Goal: Find specific page/section: Find specific page/section

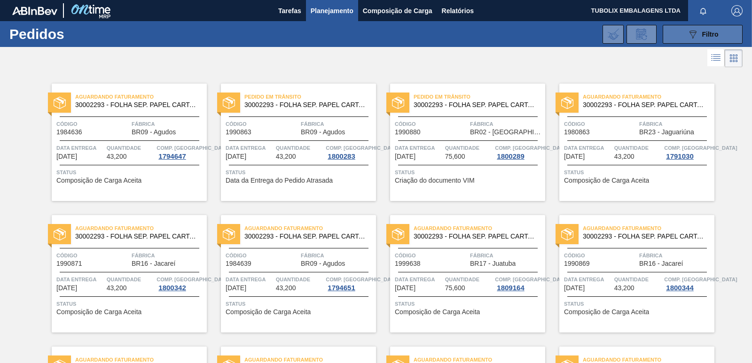
click at [678, 33] on button "089F7B8B-B2A5-4AFE-B5C0-19BA573D28AC Filtro" at bounding box center [703, 34] width 80 height 19
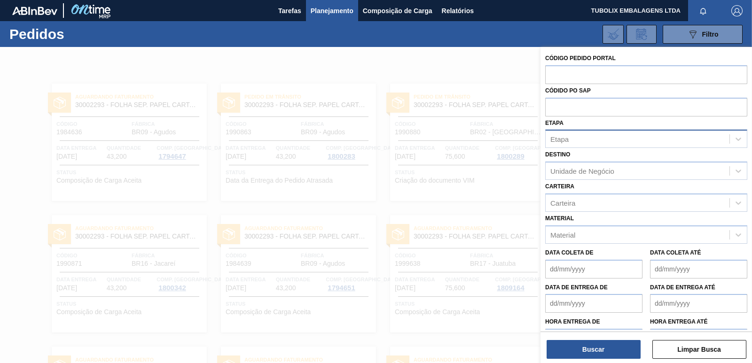
click at [570, 140] on div "Etapa" at bounding box center [638, 140] width 184 height 14
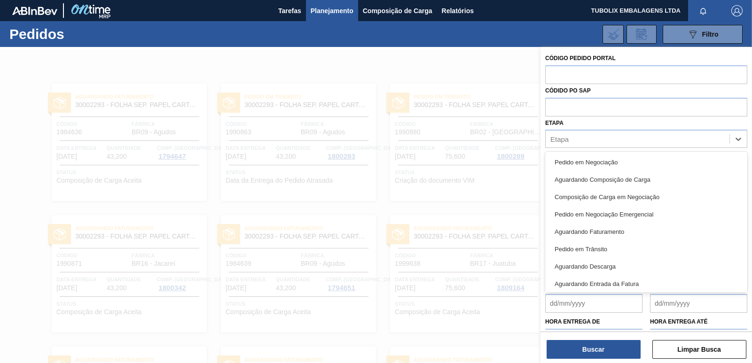
click at [511, 145] on div at bounding box center [376, 228] width 752 height 363
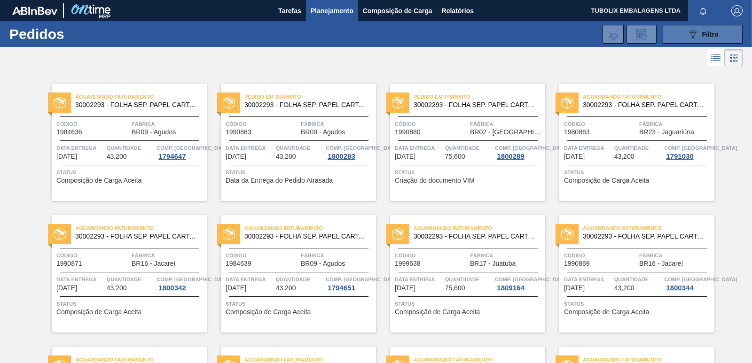
click at [700, 31] on div "089F7B8B-B2A5-4AFE-B5C0-19BA573D28AC Filtro" at bounding box center [702, 34] width 31 height 11
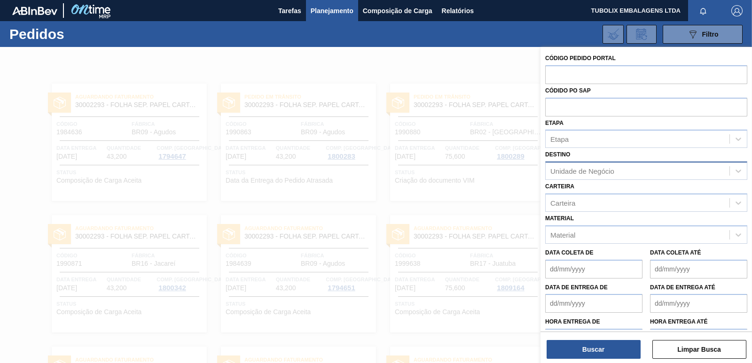
click at [577, 172] on div "Unidade de Negócio" at bounding box center [582, 171] width 64 height 8
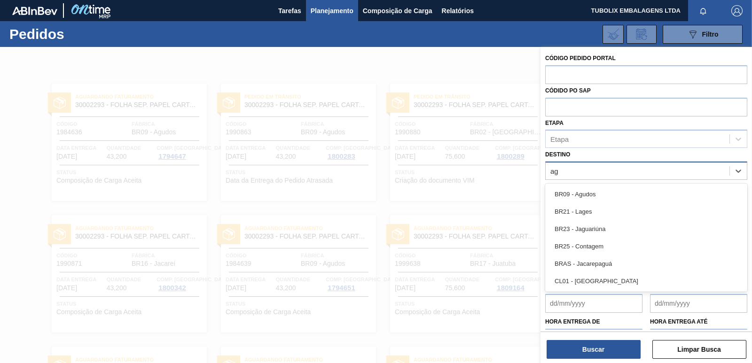
type input "agu"
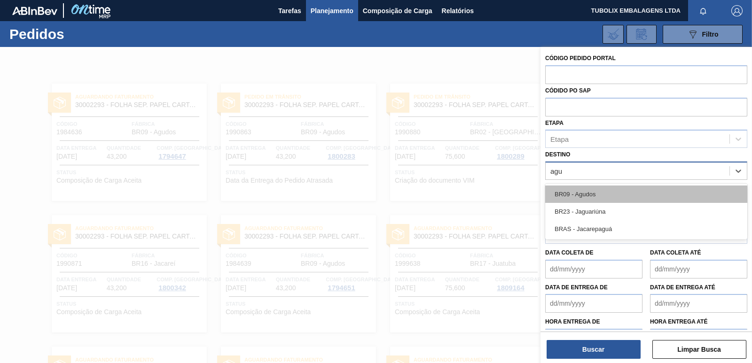
click at [578, 192] on div "BR09 - Agudos" at bounding box center [646, 194] width 202 height 17
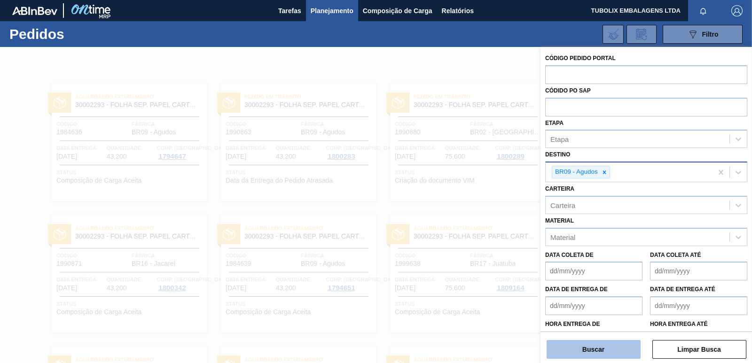
click at [603, 345] on button "Buscar" at bounding box center [594, 349] width 94 height 19
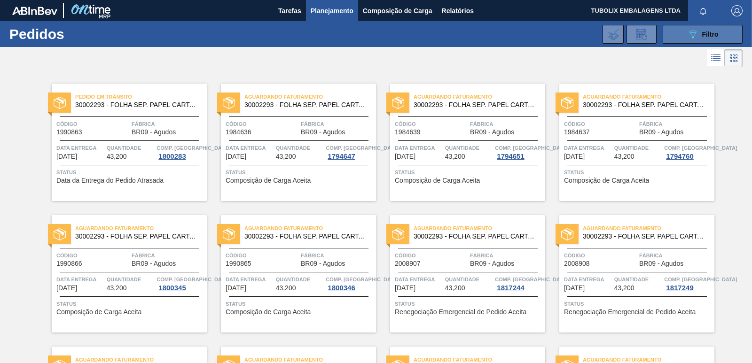
click at [687, 32] on icon "089F7B8B-B2A5-4AFE-B5C0-19BA573D28AC" at bounding box center [692, 34] width 11 height 11
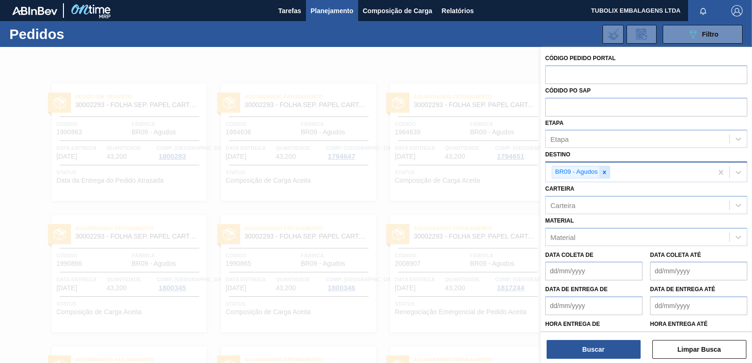
click at [604, 172] on icon at bounding box center [604, 172] width 3 height 3
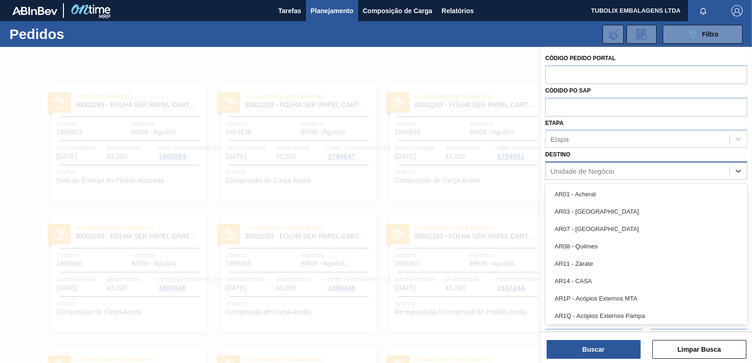
click at [604, 172] on div "Unidade de Negócio" at bounding box center [582, 171] width 64 height 8
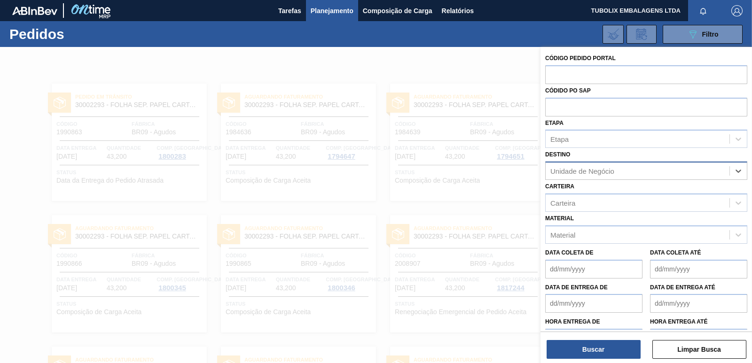
click at [571, 169] on div "Unidade de Negócio" at bounding box center [582, 171] width 64 height 8
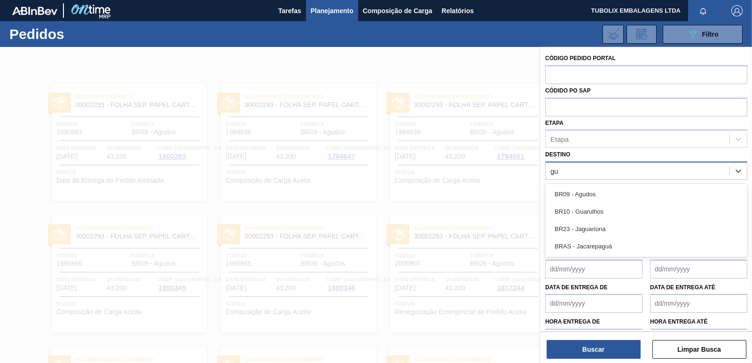
type input "gua"
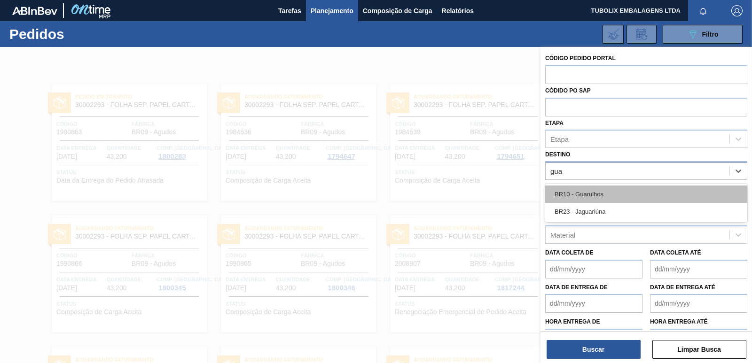
click at [589, 187] on div "BR10 - Guarulhos" at bounding box center [646, 194] width 202 height 17
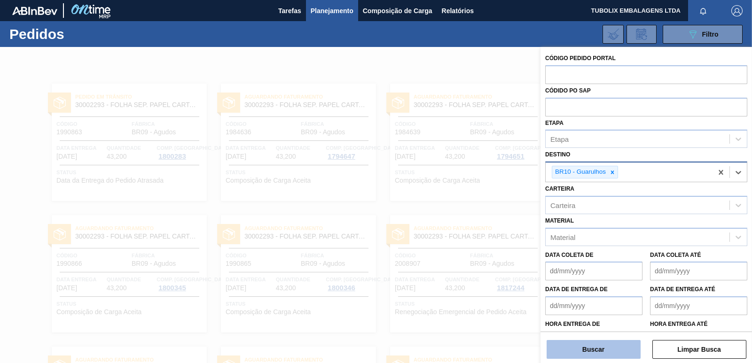
click at [583, 350] on button "Buscar" at bounding box center [594, 349] width 94 height 19
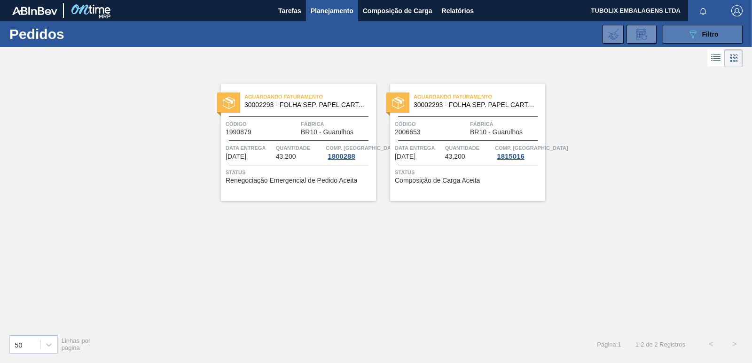
click at [683, 37] on button "089F7B8B-B2A5-4AFE-B5C0-19BA573D28AC Filtro" at bounding box center [703, 34] width 80 height 19
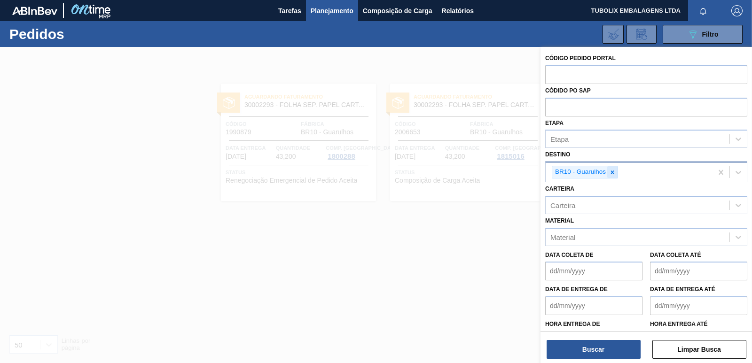
click at [611, 172] on icon at bounding box center [612, 172] width 7 height 7
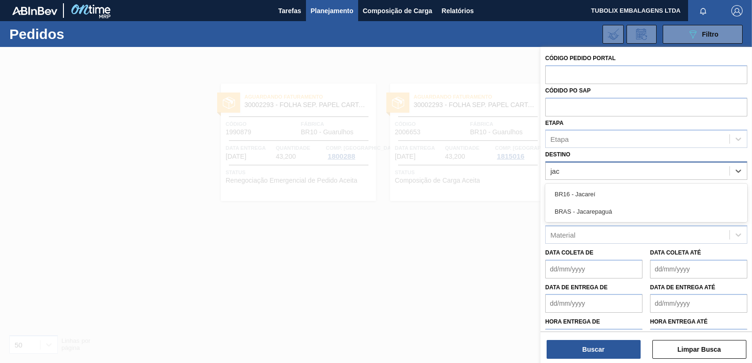
type input "jaca"
drag, startPoint x: 593, startPoint y: 194, endPoint x: 591, endPoint y: 235, distance: 41.0
click at [593, 194] on div "BR16 - Jacareí" at bounding box center [646, 194] width 202 height 17
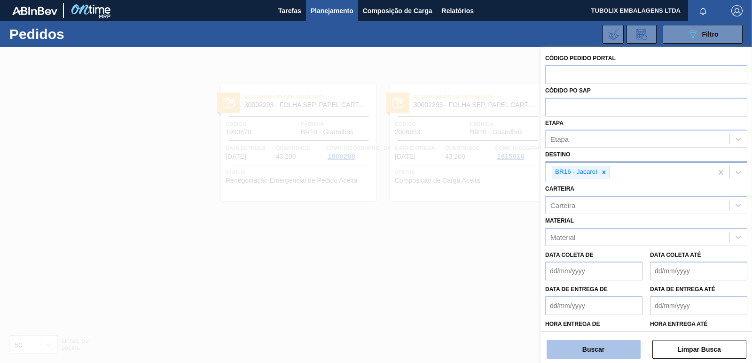
click at [599, 346] on button "Buscar" at bounding box center [594, 349] width 94 height 19
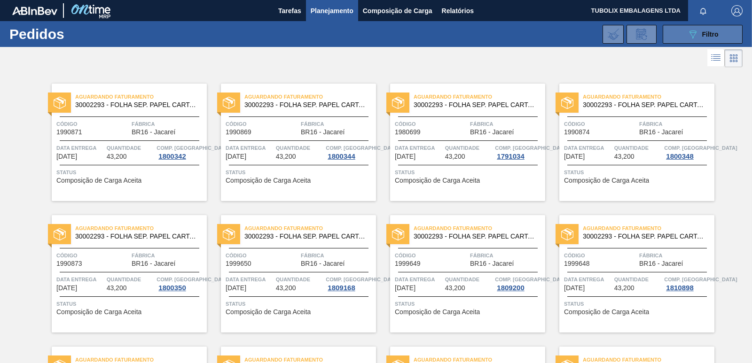
click at [691, 29] on icon "089F7B8B-B2A5-4AFE-B5C0-19BA573D28AC" at bounding box center [692, 34] width 11 height 11
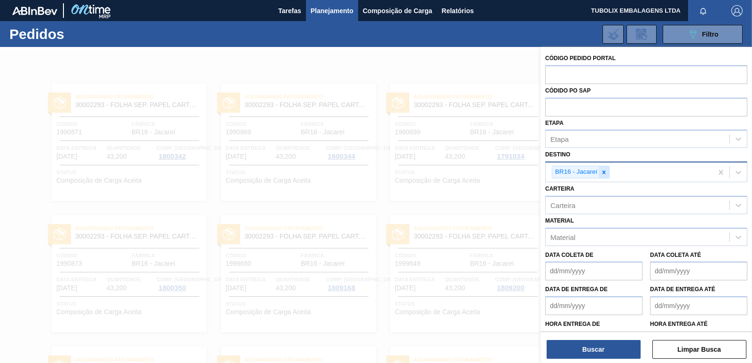
click at [607, 170] on icon at bounding box center [604, 172] width 7 height 7
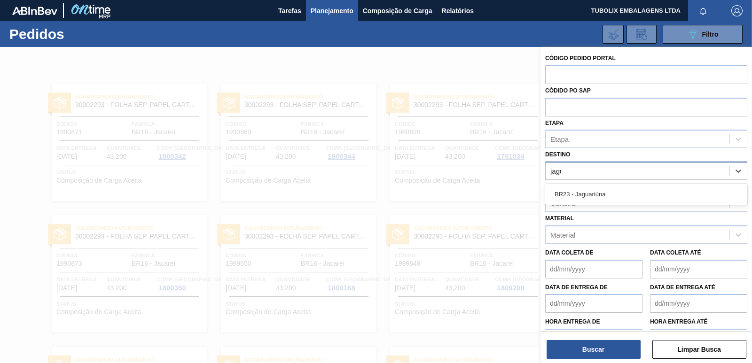
type input "jagua"
click at [598, 190] on div "BR23 - Jaguariúna" at bounding box center [646, 194] width 202 height 17
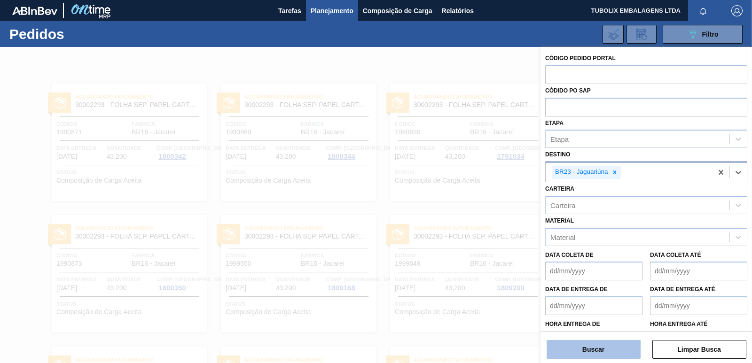
click at [588, 340] on button "Buscar" at bounding box center [594, 349] width 94 height 19
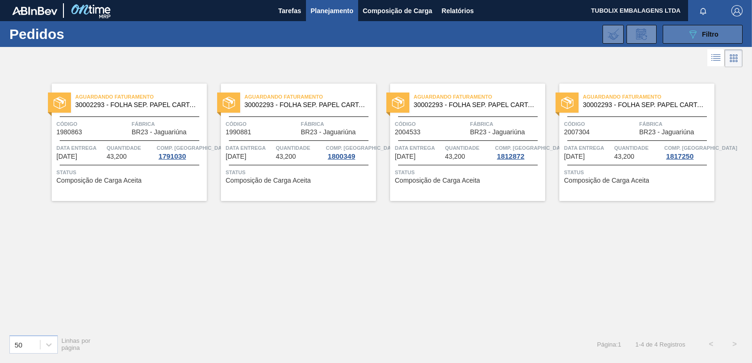
click at [721, 30] on button "089F7B8B-B2A5-4AFE-B5C0-19BA573D28AC Filtro" at bounding box center [703, 34] width 80 height 19
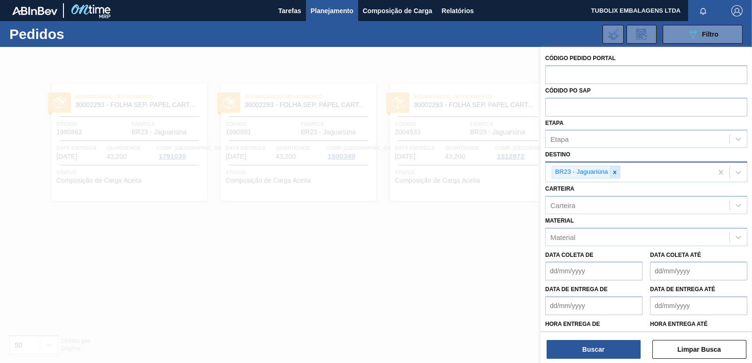
click at [614, 169] on icon at bounding box center [614, 172] width 7 height 7
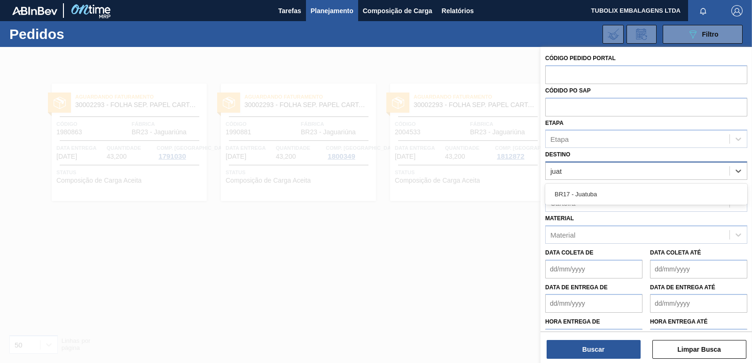
type input "juatu"
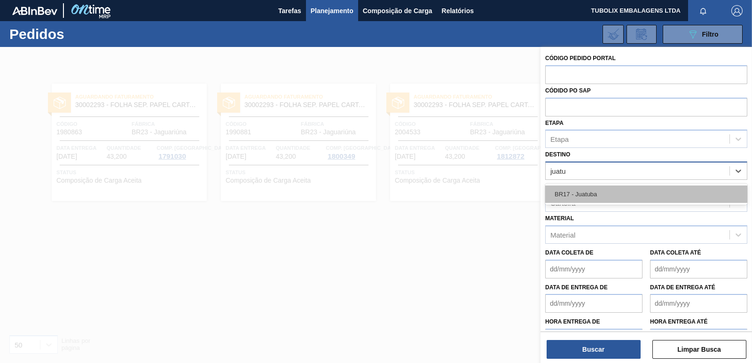
click at [602, 192] on div "BR17 - Juatuba" at bounding box center [646, 194] width 202 height 17
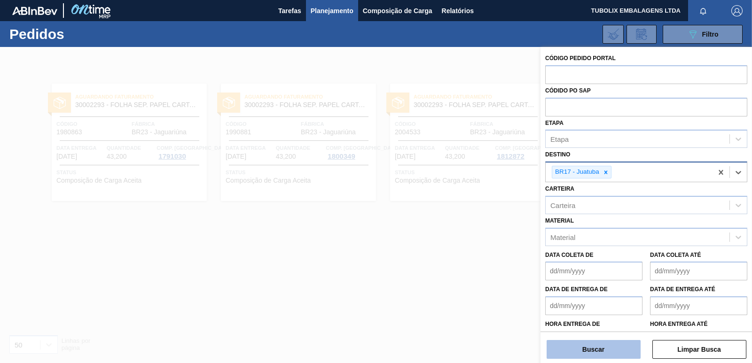
click at [616, 354] on button "Buscar" at bounding box center [594, 349] width 94 height 19
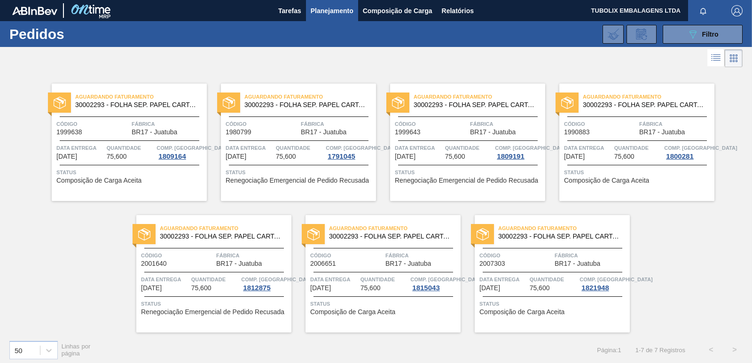
scroll to position [4, 0]
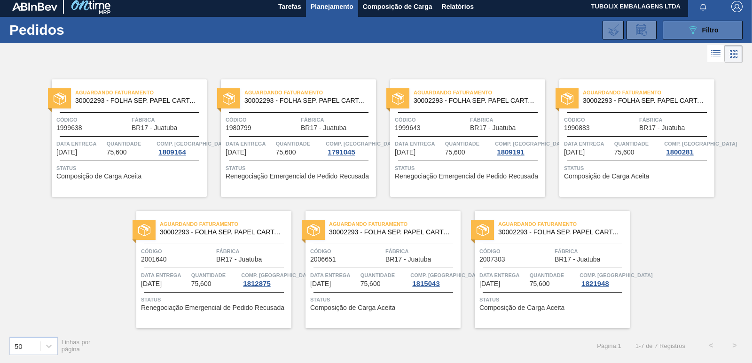
click at [677, 25] on button "089F7B8B-B2A5-4AFE-B5C0-19BA573D28AC Filtro" at bounding box center [703, 30] width 80 height 19
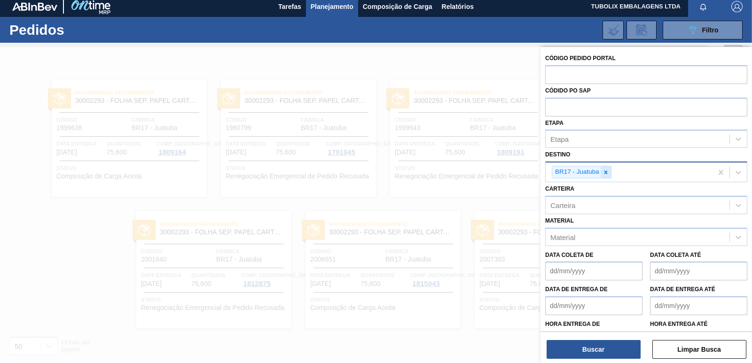
click at [606, 169] on icon at bounding box center [605, 172] width 7 height 7
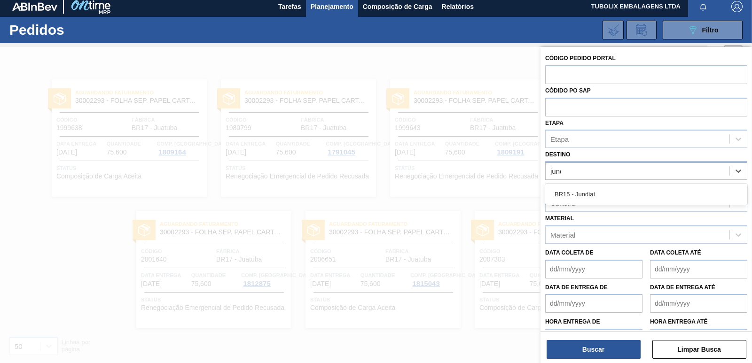
type input "jundi"
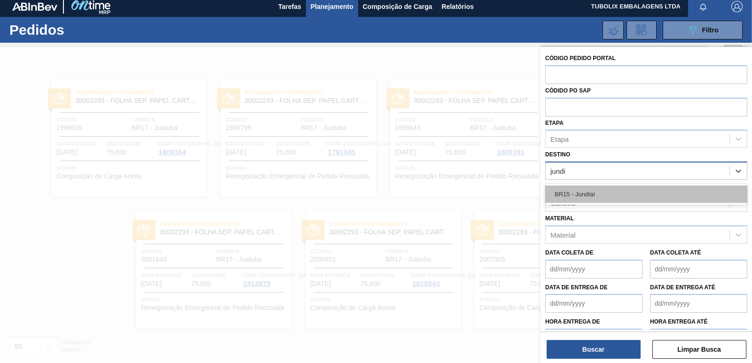
click at [595, 196] on div "BR15 - Jundiaí" at bounding box center [646, 194] width 202 height 17
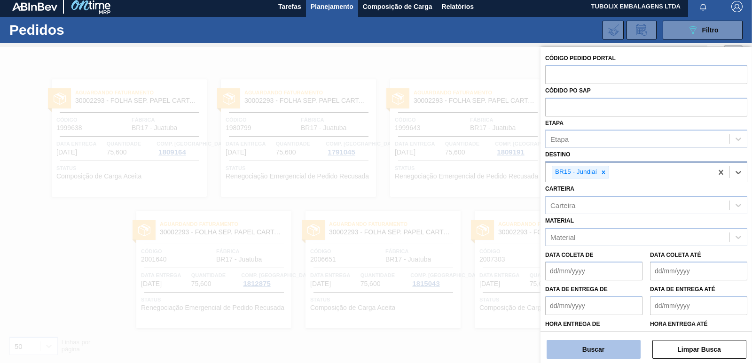
click at [635, 349] on button "Buscar" at bounding box center [594, 349] width 94 height 19
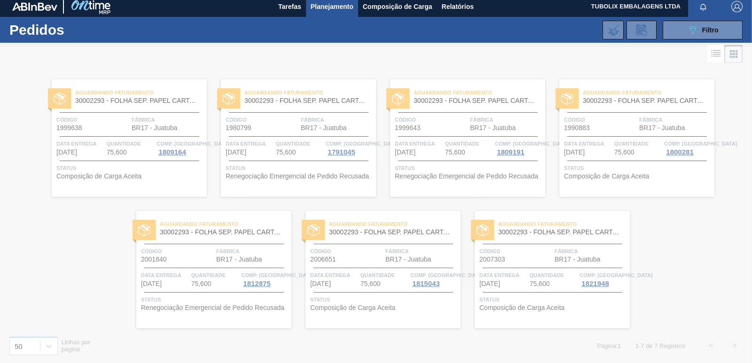
scroll to position [0, 0]
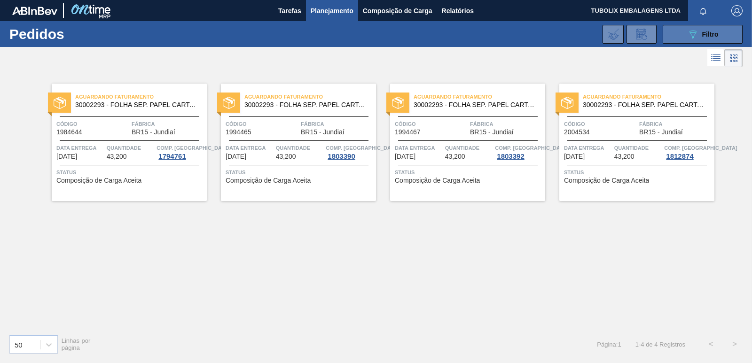
click at [676, 27] on button "089F7B8B-B2A5-4AFE-B5C0-19BA573D28AC Filtro" at bounding box center [703, 34] width 80 height 19
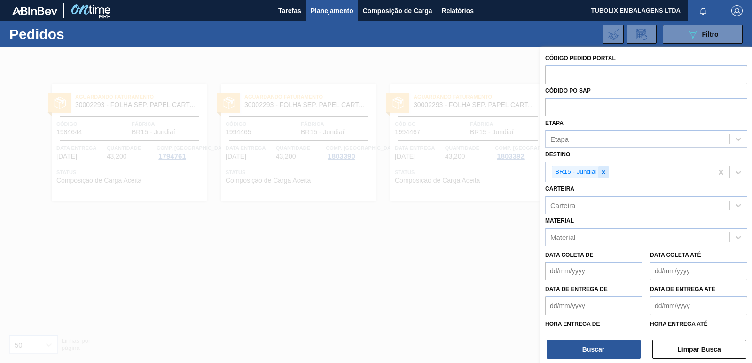
click at [606, 170] on icon at bounding box center [603, 172] width 7 height 7
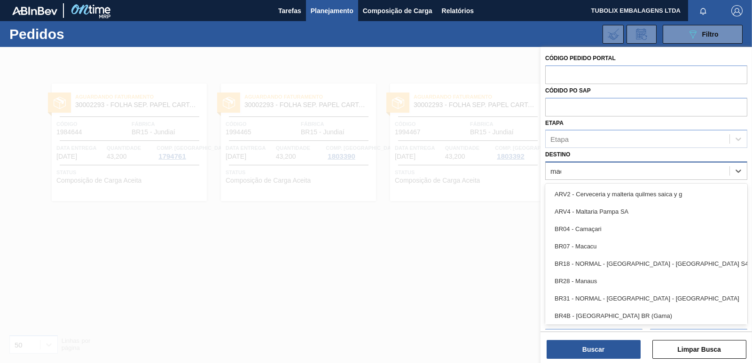
type input "maca"
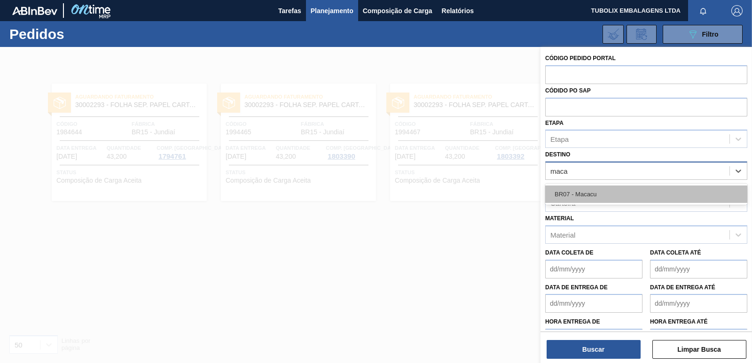
click at [592, 196] on div "BR07 - Macacu" at bounding box center [646, 194] width 202 height 17
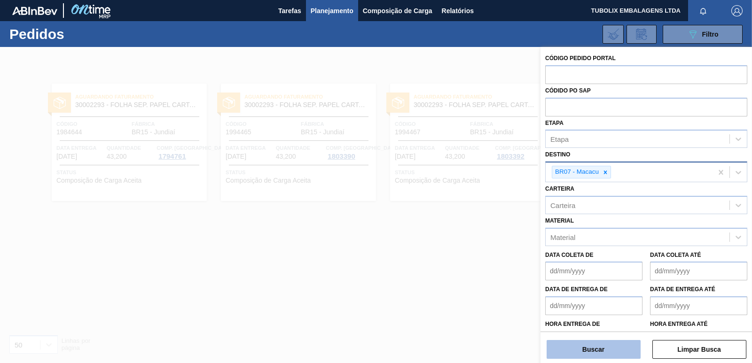
click at [585, 345] on button "Buscar" at bounding box center [594, 349] width 94 height 19
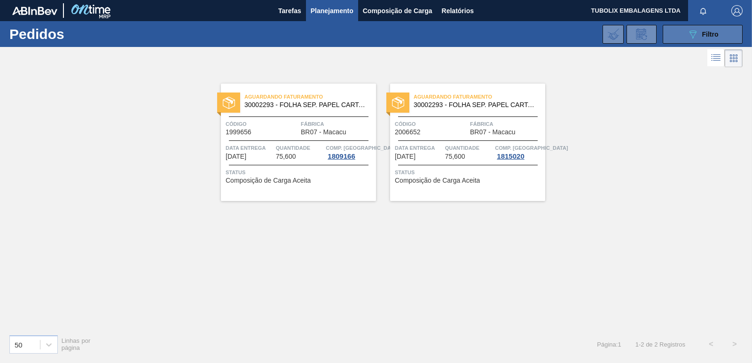
click at [703, 26] on button "089F7B8B-B2A5-4AFE-B5C0-19BA573D28AC Filtro" at bounding box center [703, 34] width 80 height 19
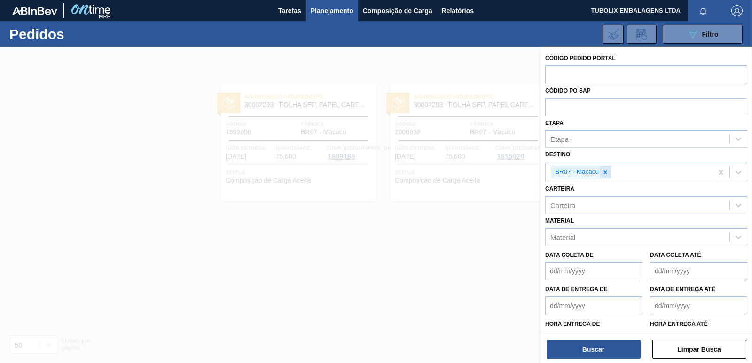
click at [602, 172] on icon at bounding box center [605, 172] width 7 height 7
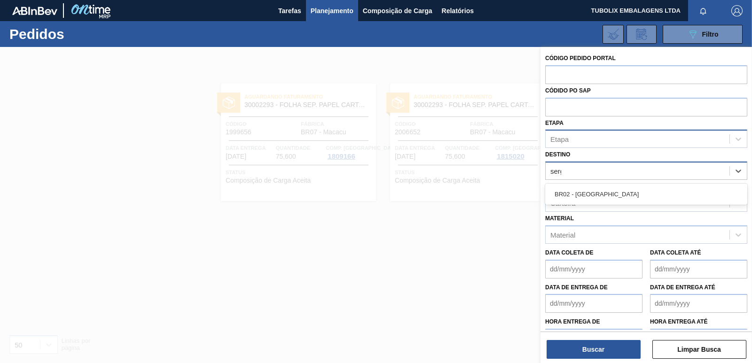
type input "sergi"
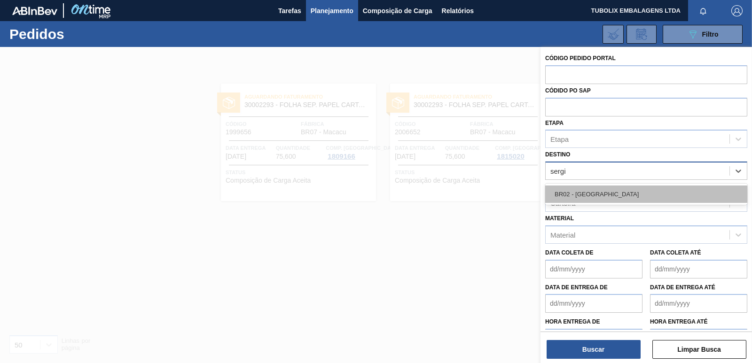
click at [590, 195] on div "BR02 - [GEOGRAPHIC_DATA]" at bounding box center [646, 194] width 202 height 17
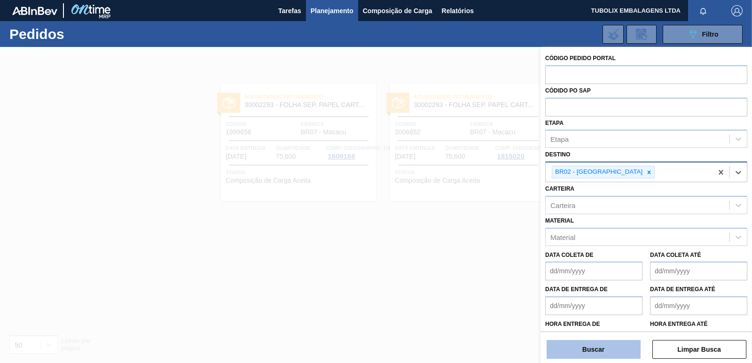
click at [606, 344] on button "Buscar" at bounding box center [594, 349] width 94 height 19
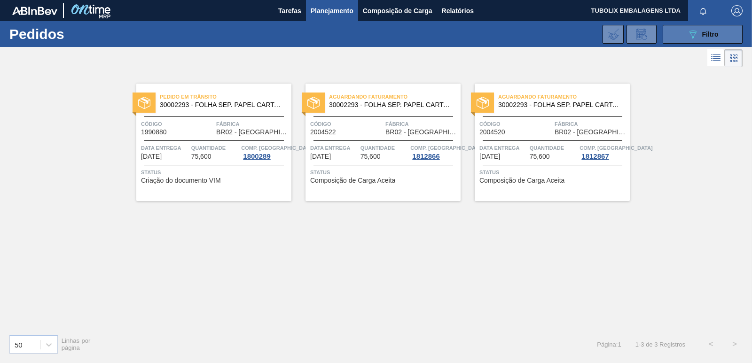
click at [692, 35] on icon "089F7B8B-B2A5-4AFE-B5C0-19BA573D28AC" at bounding box center [692, 34] width 11 height 11
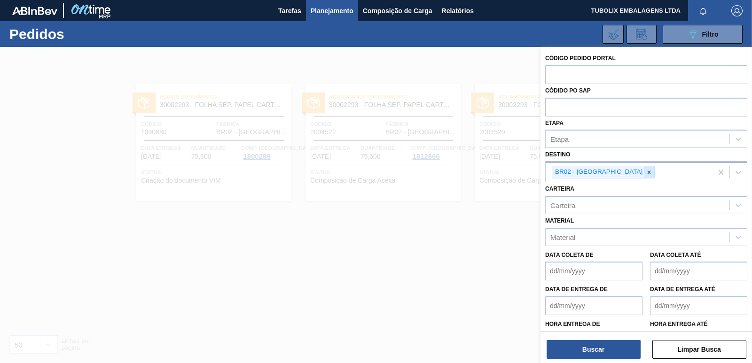
click at [646, 172] on icon at bounding box center [649, 172] width 7 height 7
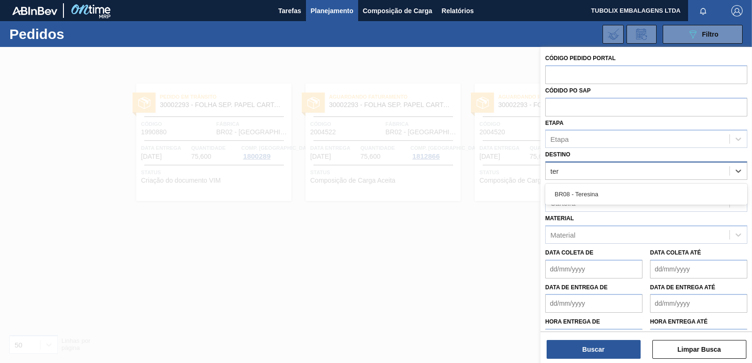
type input "tere"
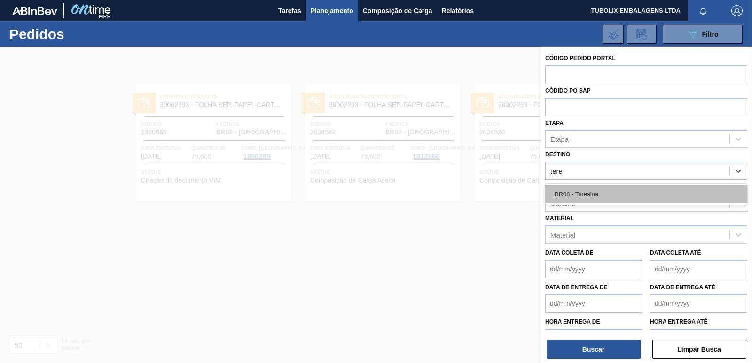
click at [598, 191] on div "BR08 - Teresina" at bounding box center [646, 194] width 202 height 17
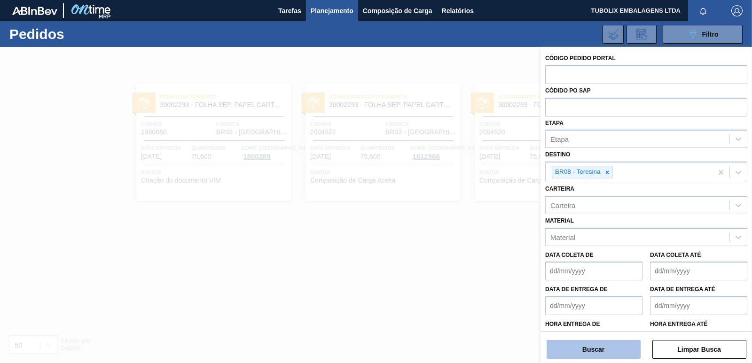
click at [596, 348] on button "Buscar" at bounding box center [594, 349] width 94 height 19
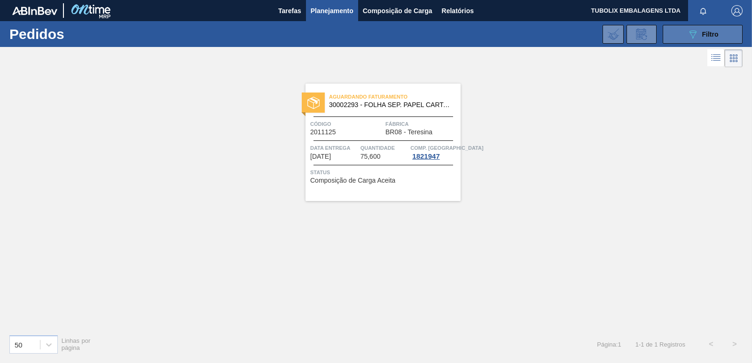
click at [691, 36] on icon "089F7B8B-B2A5-4AFE-B5C0-19BA573D28AC" at bounding box center [692, 34] width 11 height 11
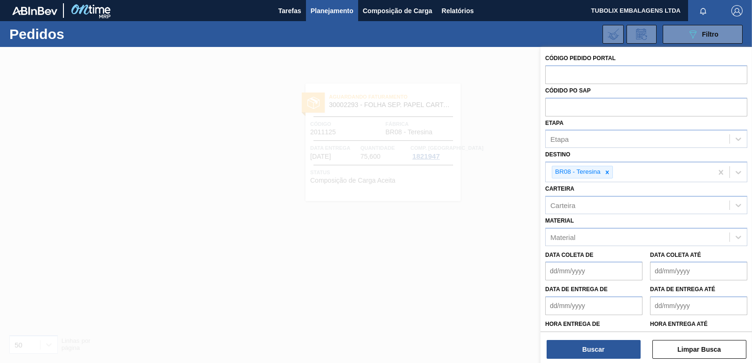
click at [607, 171] on icon at bounding box center [607, 172] width 7 height 7
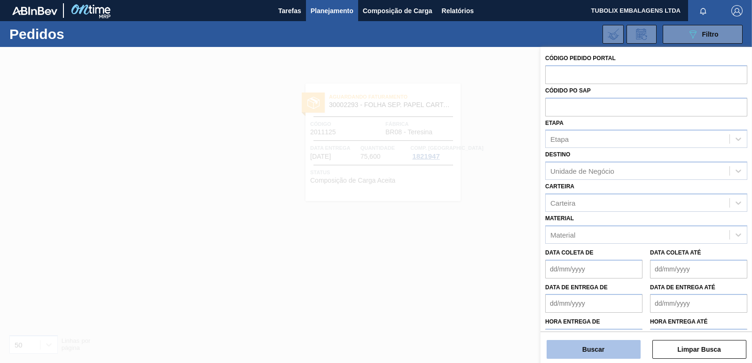
click at [586, 352] on button "Buscar" at bounding box center [594, 349] width 94 height 19
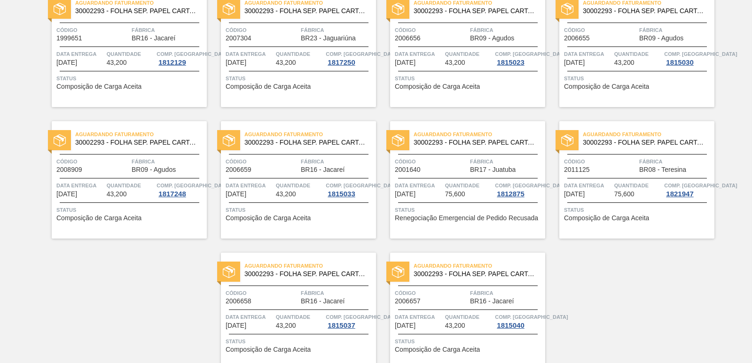
scroll to position [1452, 0]
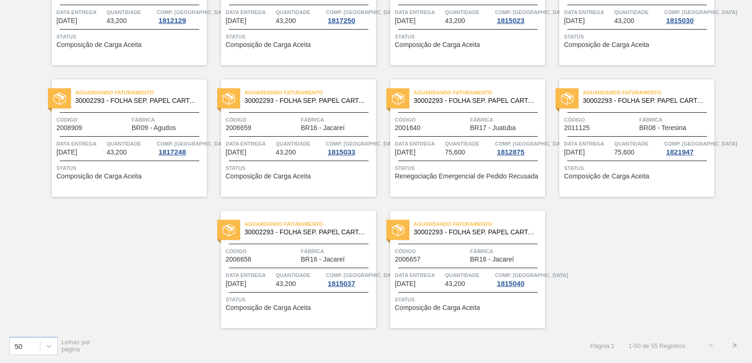
click at [735, 345] on button ">" at bounding box center [734, 345] width 23 height 23
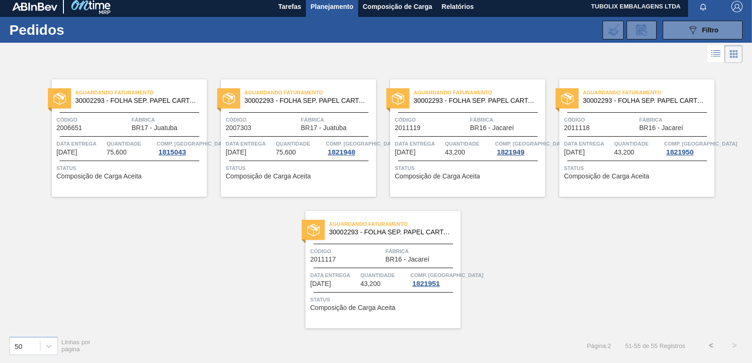
scroll to position [4, 0]
click at [708, 30] on span "Filtro" at bounding box center [710, 30] width 16 height 8
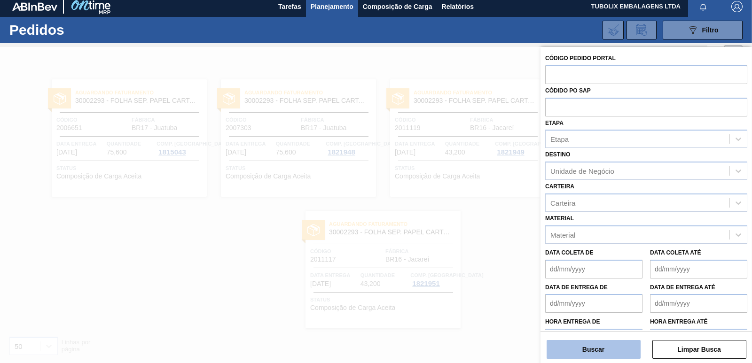
click at [604, 347] on button "Buscar" at bounding box center [594, 349] width 94 height 19
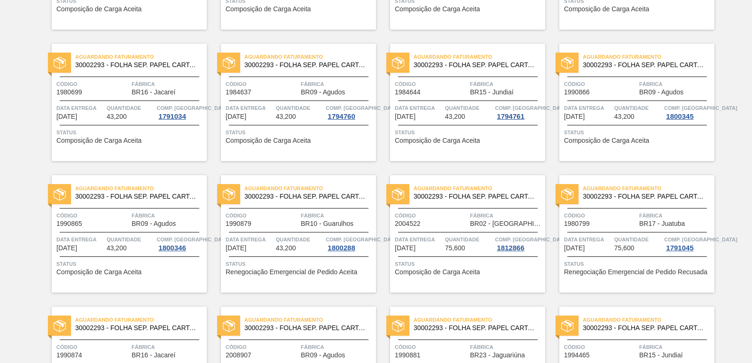
scroll to position [329, 0]
